Goal: Check status: Check status

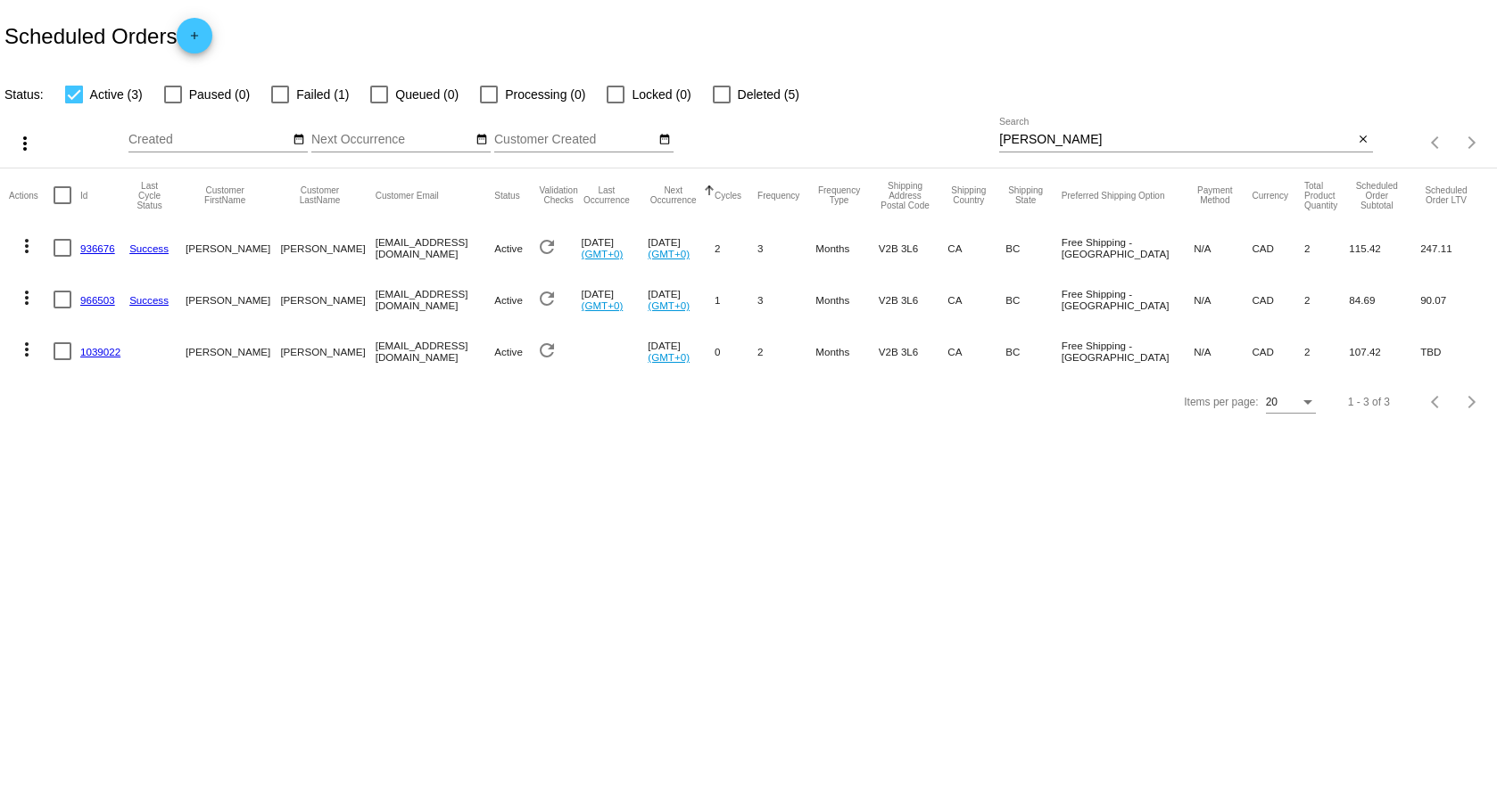
drag, startPoint x: 1105, startPoint y: 135, endPoint x: 710, endPoint y: 135, distance: 395.0
click at [711, 135] on div "more_vert Oct Jan Feb Mar [DATE]" at bounding box center [748, 136] width 1497 height 63
type input "743526"
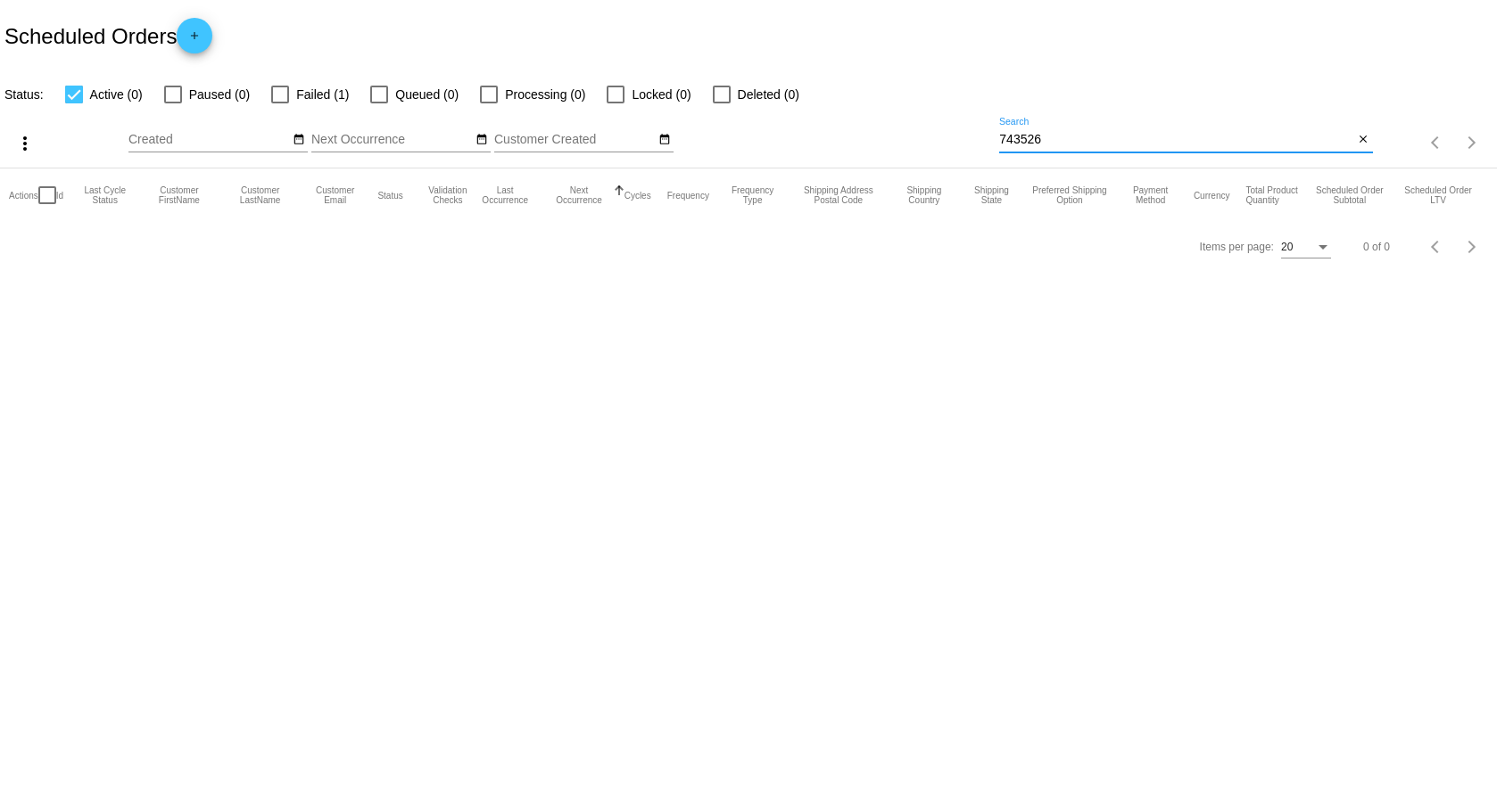
click at [1056, 138] on input "743526" at bounding box center [1177, 139] width 355 height 14
click at [272, 90] on div at bounding box center [280, 94] width 18 height 18
click at [280, 103] on input "Failed (1)" at bounding box center [280, 103] width 1 height 1
checkbox input "true"
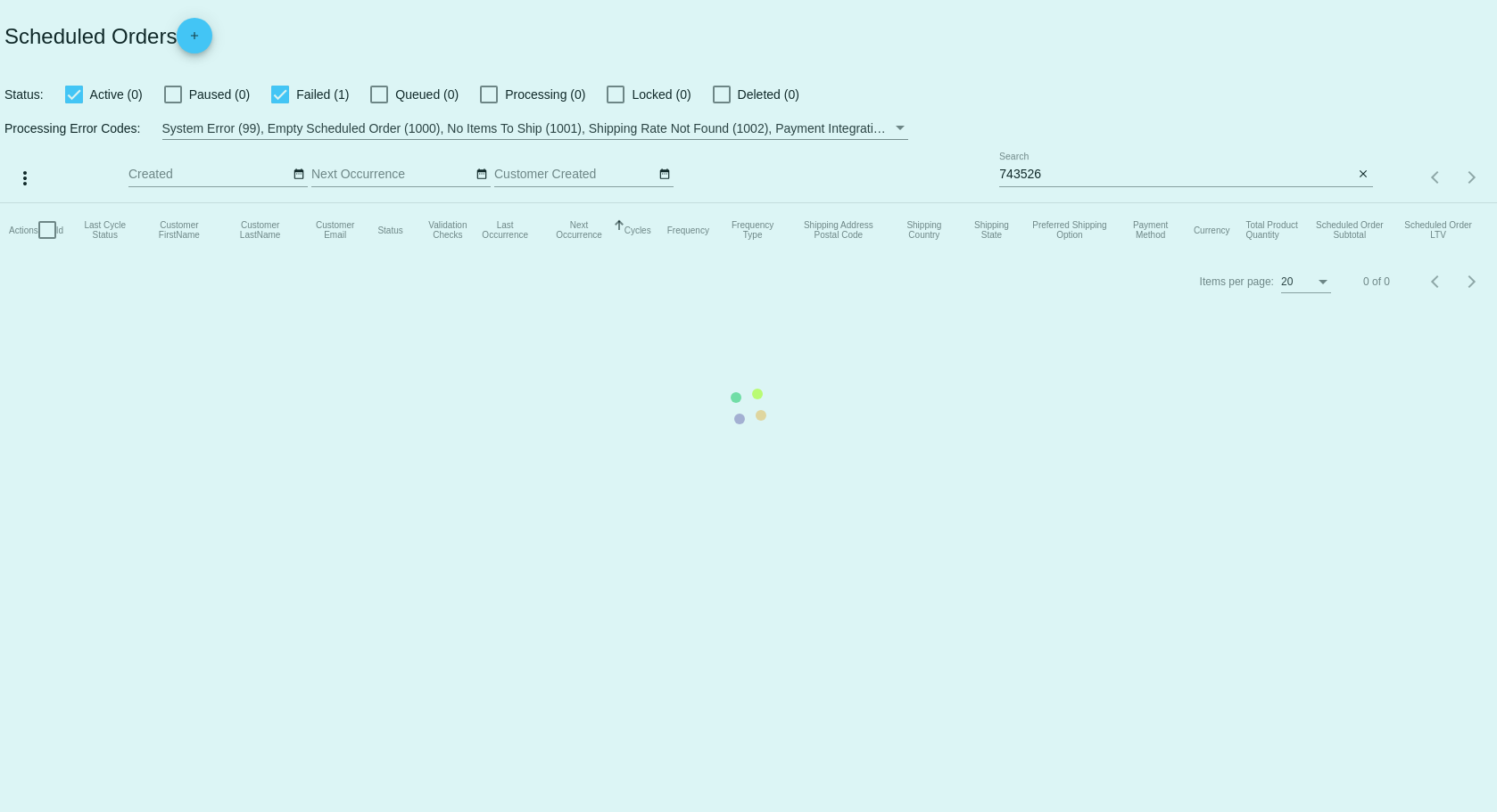
click at [84, 204] on mat-table "Actions Id Last Cycle Status Customer FirstName Customer LastName Customer Emai…" at bounding box center [748, 230] width 1497 height 53
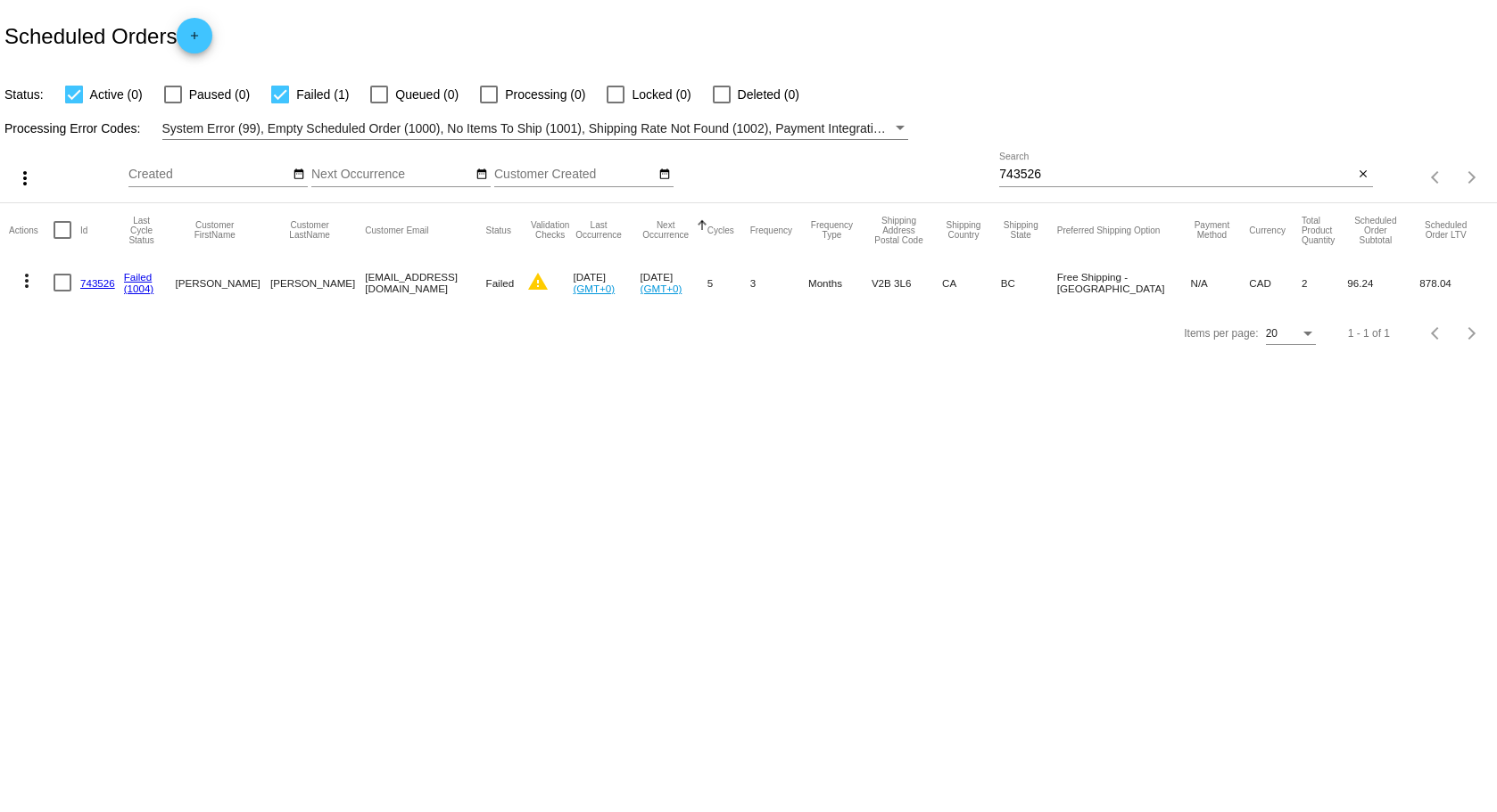
click at [139, 288] on link "(1004)" at bounding box center [139, 288] width 30 height 11
click at [80, 282] on mat-cell at bounding box center [66, 282] width 27 height 52
click at [91, 282] on link "743526" at bounding box center [98, 283] width 35 height 11
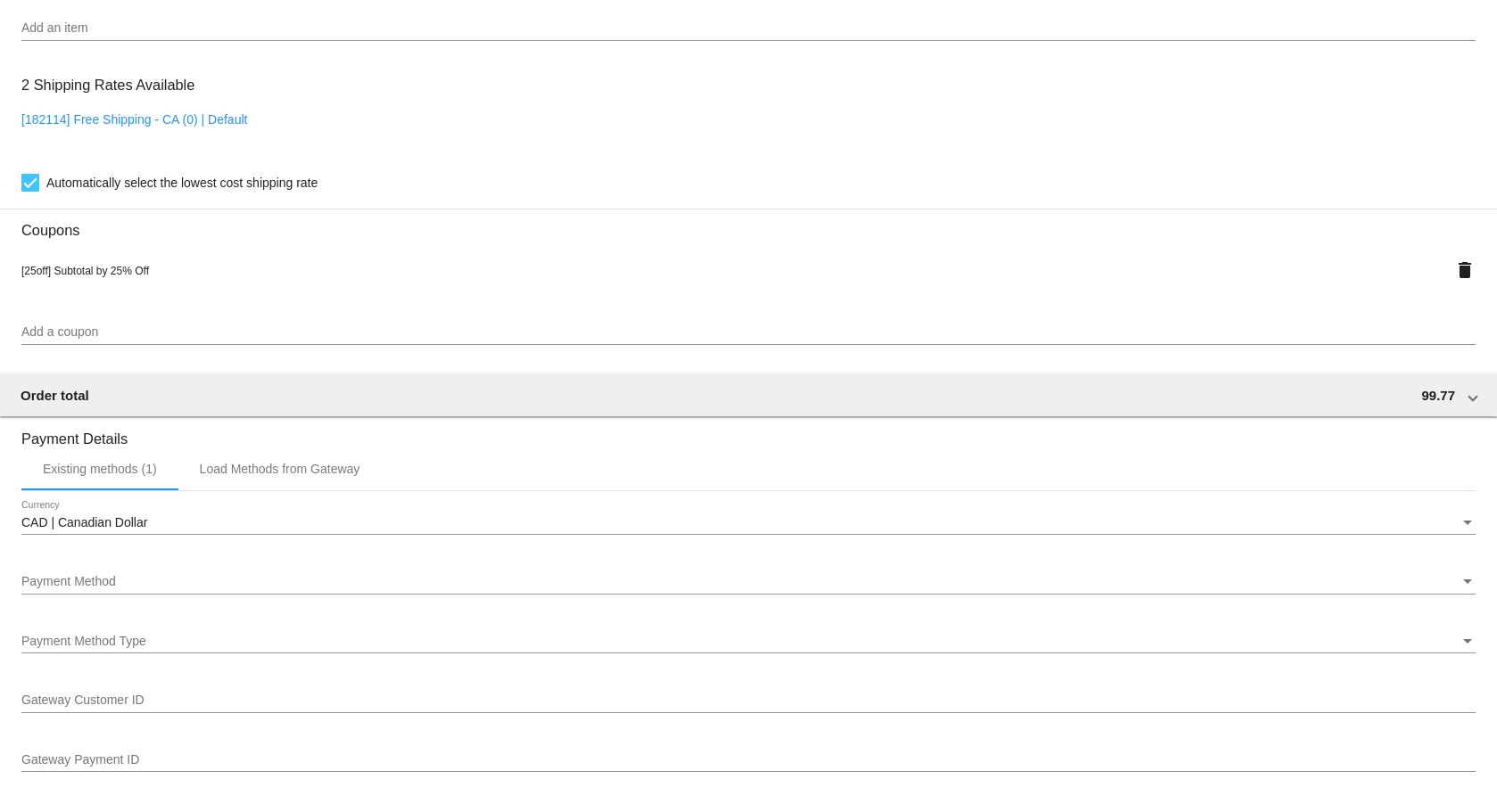
scroll to position [1427, 0]
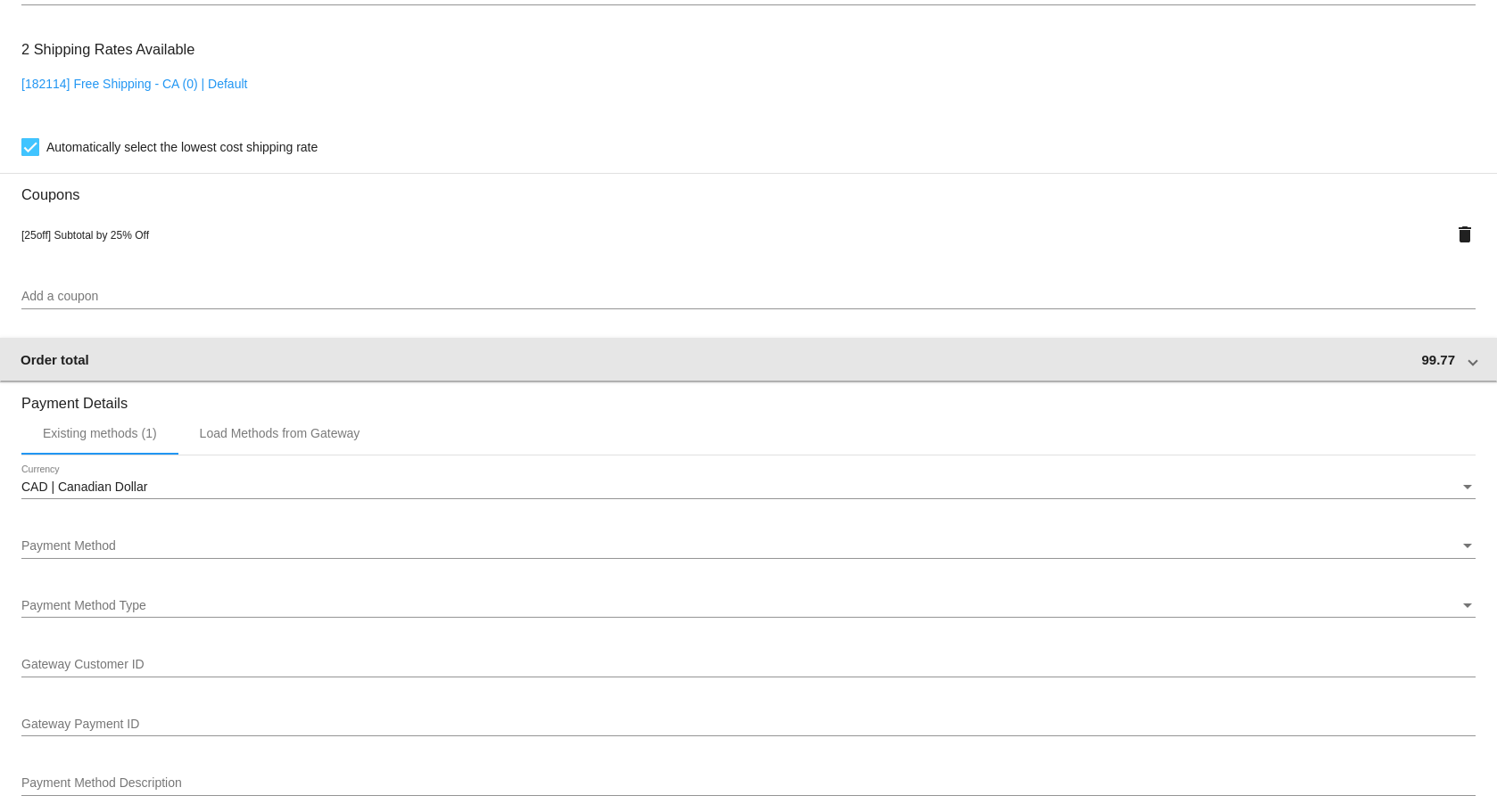
click at [1378, 361] on div "Order total 99.77" at bounding box center [745, 360] width 1450 height 15
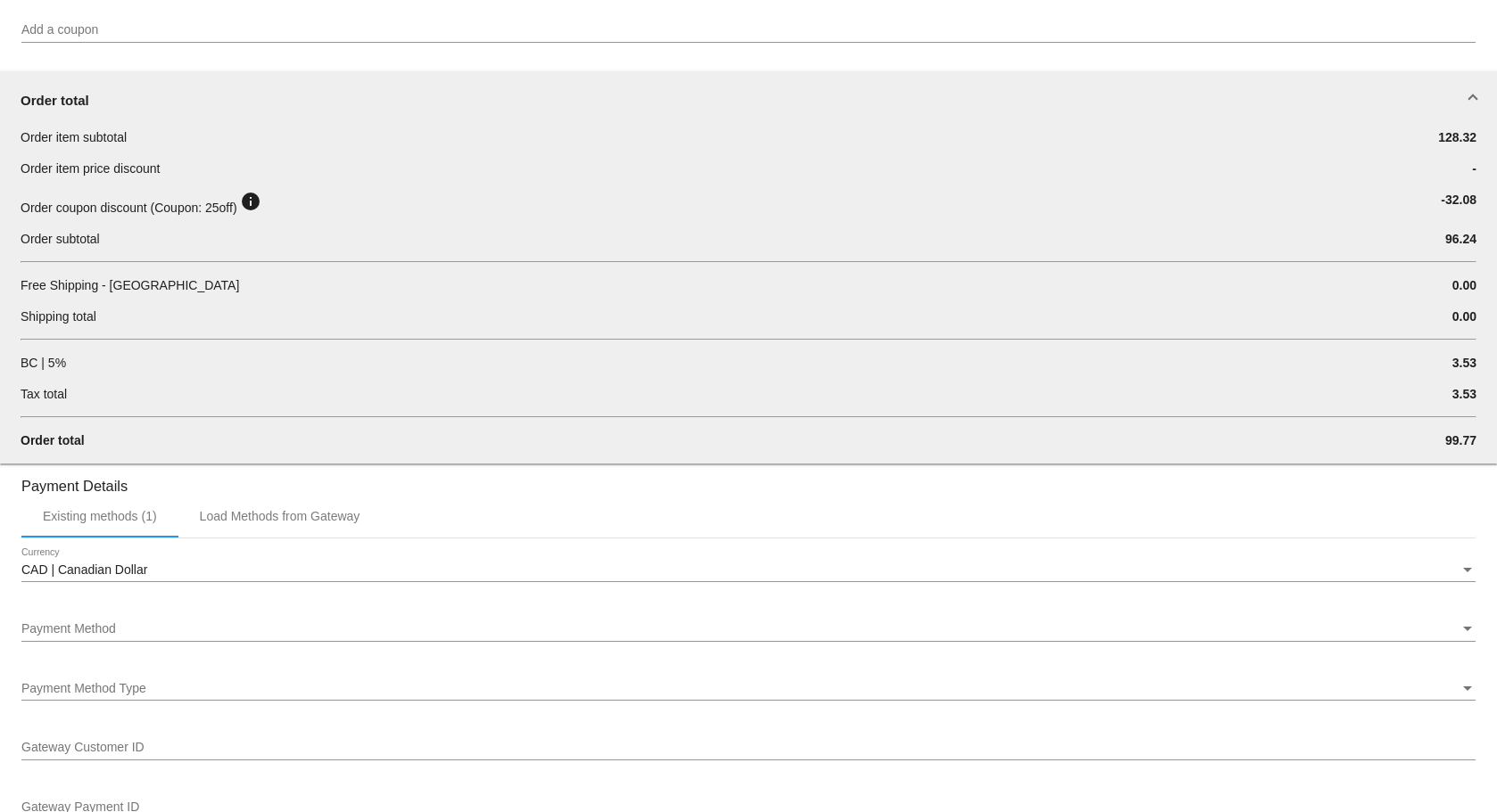
scroll to position [1694, 0]
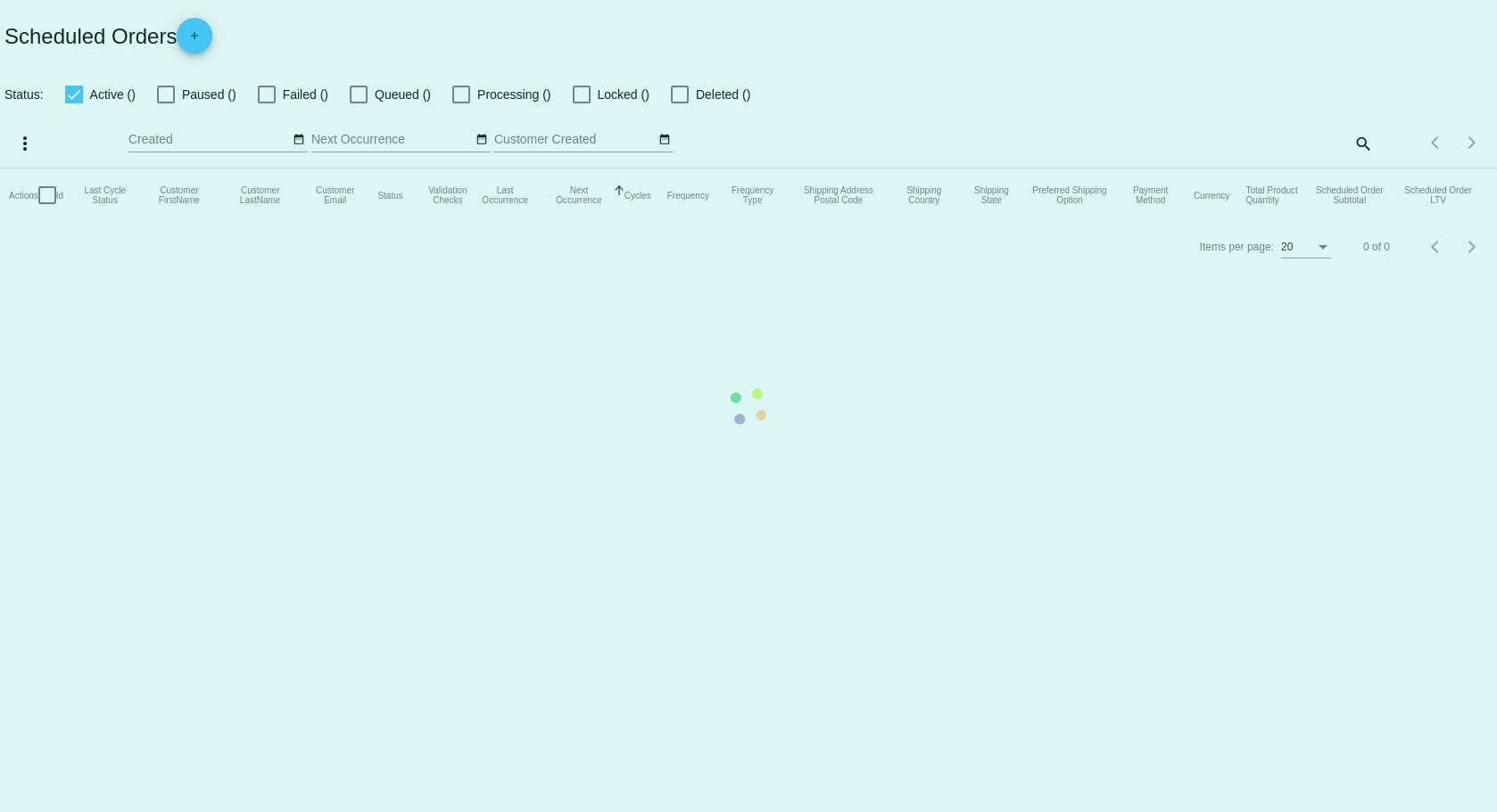
checkbox input "true"
